Goal: Task Accomplishment & Management: Manage account settings

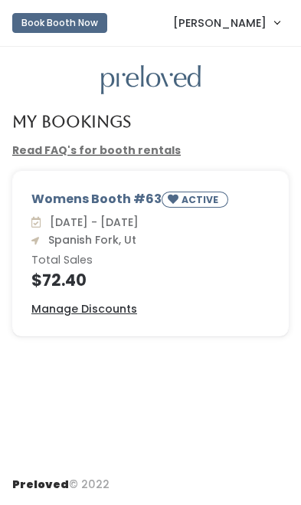
click at [270, 20] on link "Rian Frederick" at bounding box center [226, 22] width 137 height 33
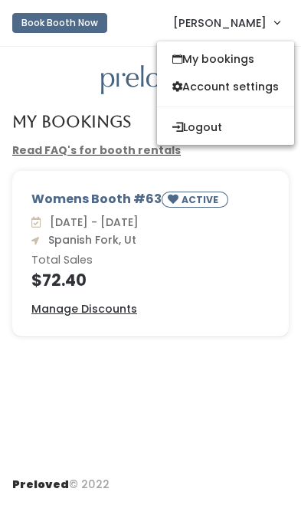
click at [274, 187] on div "Womens Booth #63 ACTIVE Sat. Aug 9 - Fri. Aug 15 Spanish Fork, Ut Total Sales $…" at bounding box center [150, 254] width 275 height 164
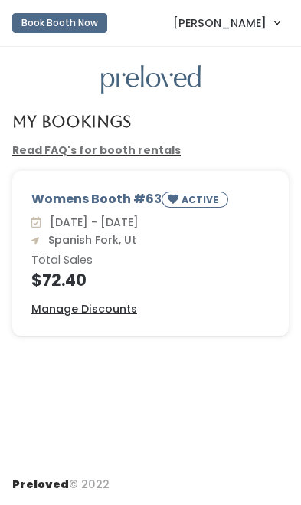
click at [273, 26] on link "[PERSON_NAME]" at bounding box center [226, 22] width 137 height 33
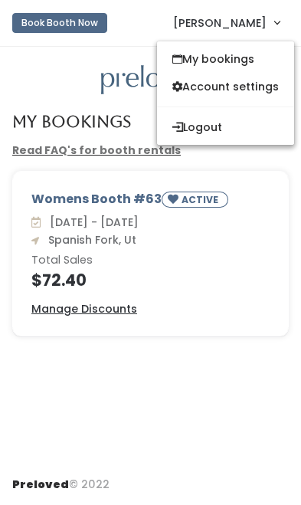
click at [238, 130] on button "Logout" at bounding box center [225, 127] width 137 height 28
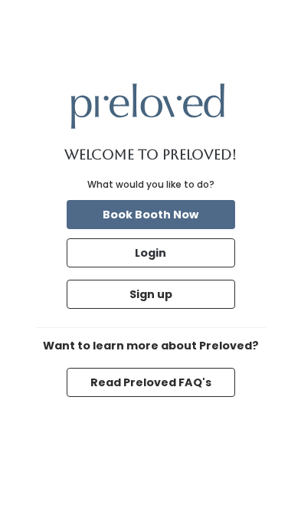
click at [188, 267] on button "Login" at bounding box center [151, 252] width 168 height 29
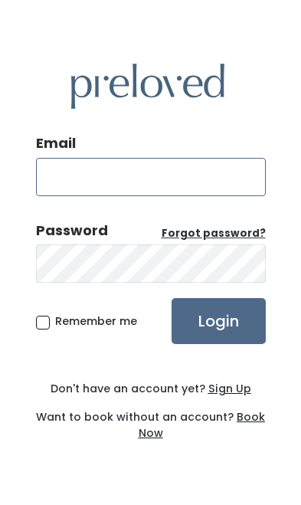
type input "naefri15@gmail.com"
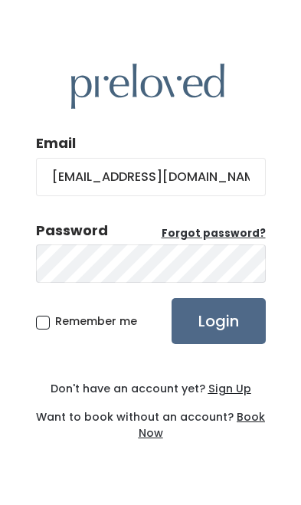
click at [218, 344] on input "Login" at bounding box center [219, 321] width 94 height 46
